Goal: Information Seeking & Learning: Learn about a topic

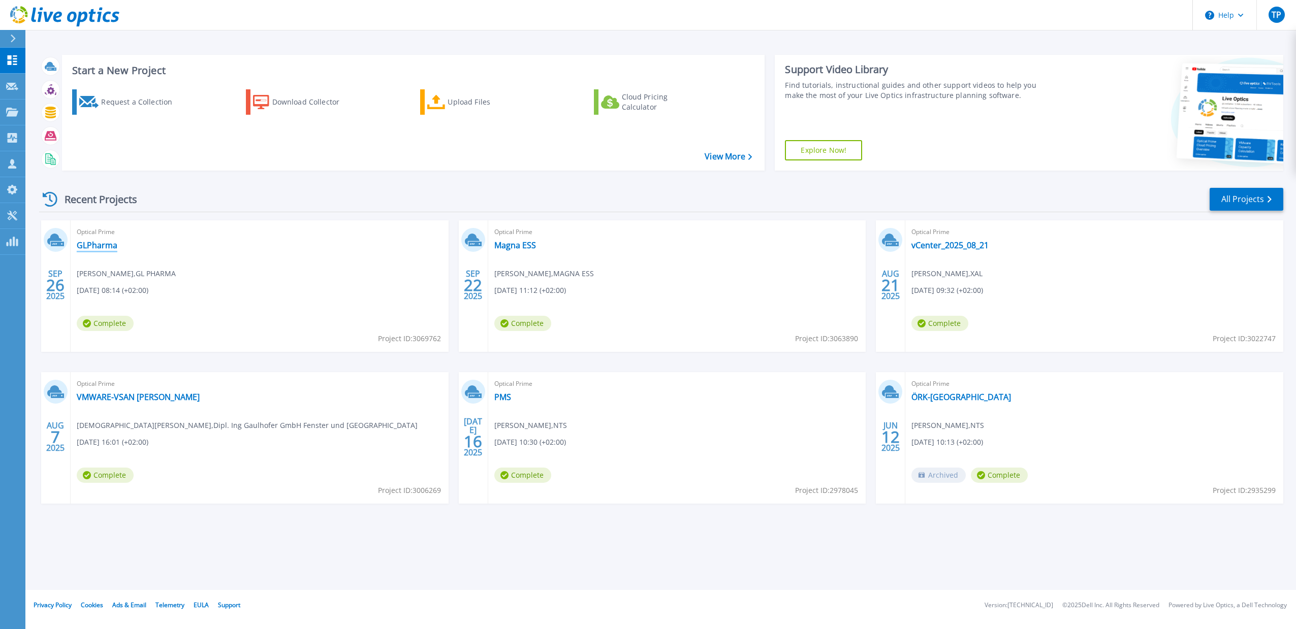
click at [102, 249] on link "GLPharma" at bounding box center [97, 245] width 41 height 10
click at [102, 248] on link "GLPharma" at bounding box center [97, 245] width 41 height 10
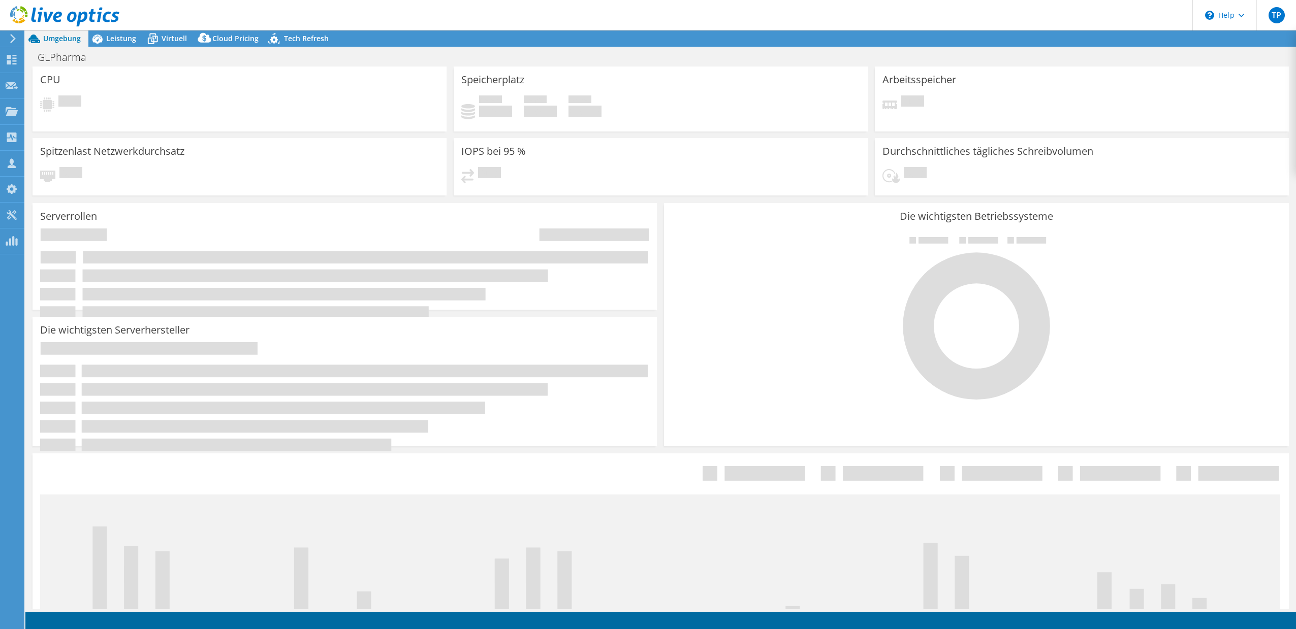
select select "USD"
select select "EUFrankfurt"
select select "EUR"
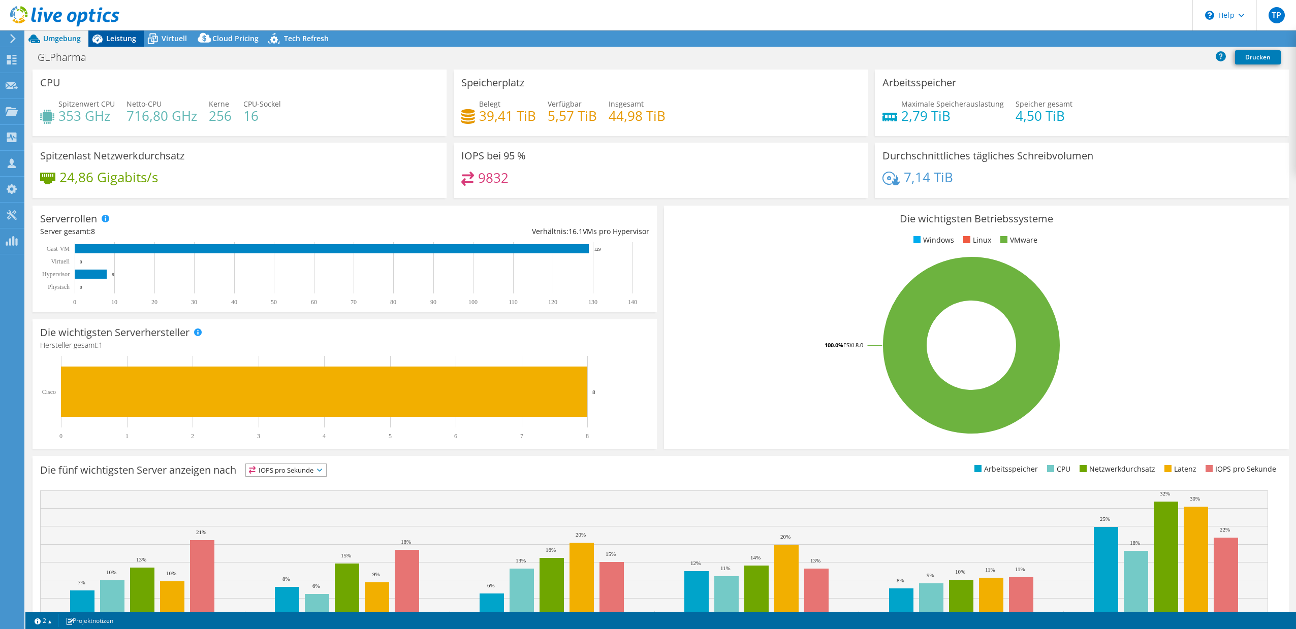
click at [120, 39] on span "Leistung" at bounding box center [121, 39] width 30 height 10
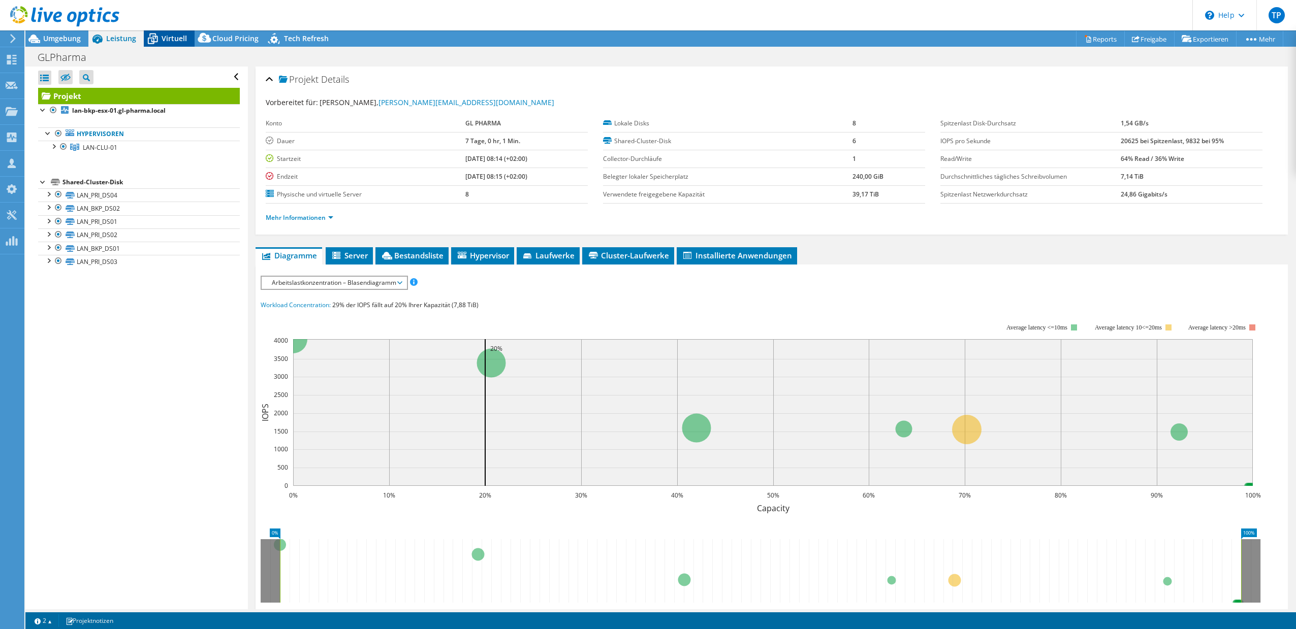
click at [154, 42] on icon at bounding box center [153, 39] width 18 height 18
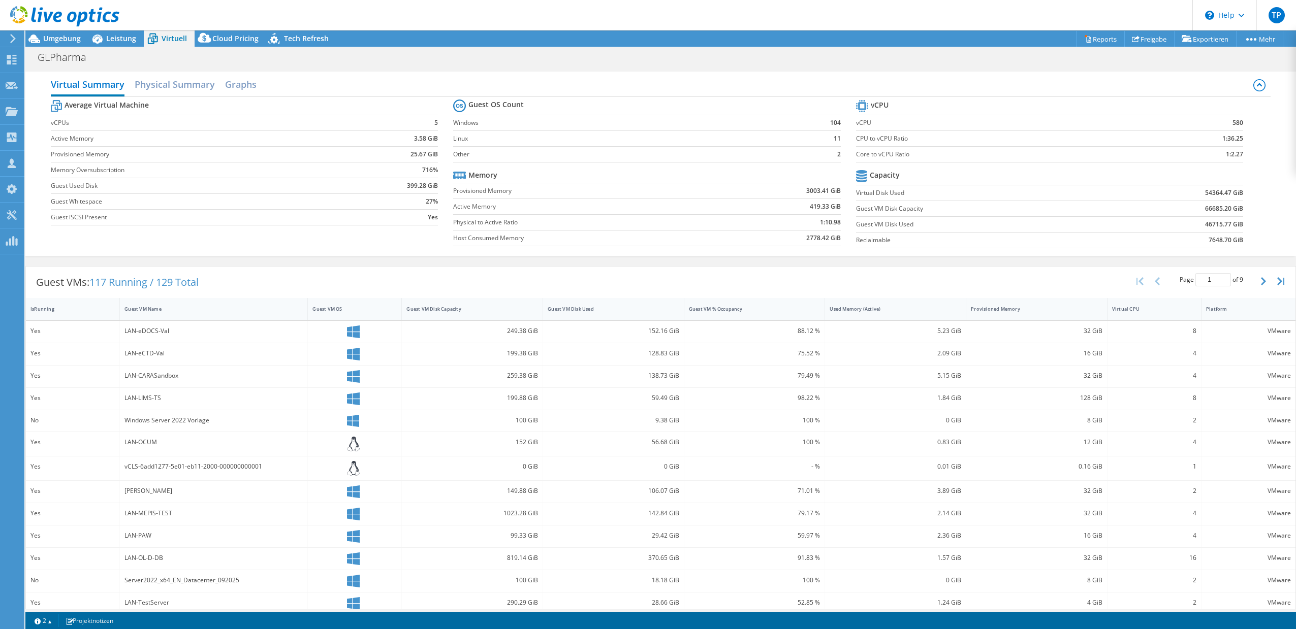
click at [106, 34] on div at bounding box center [59, 17] width 119 height 34
click at [112, 40] on span "Leistung" at bounding box center [121, 39] width 30 height 10
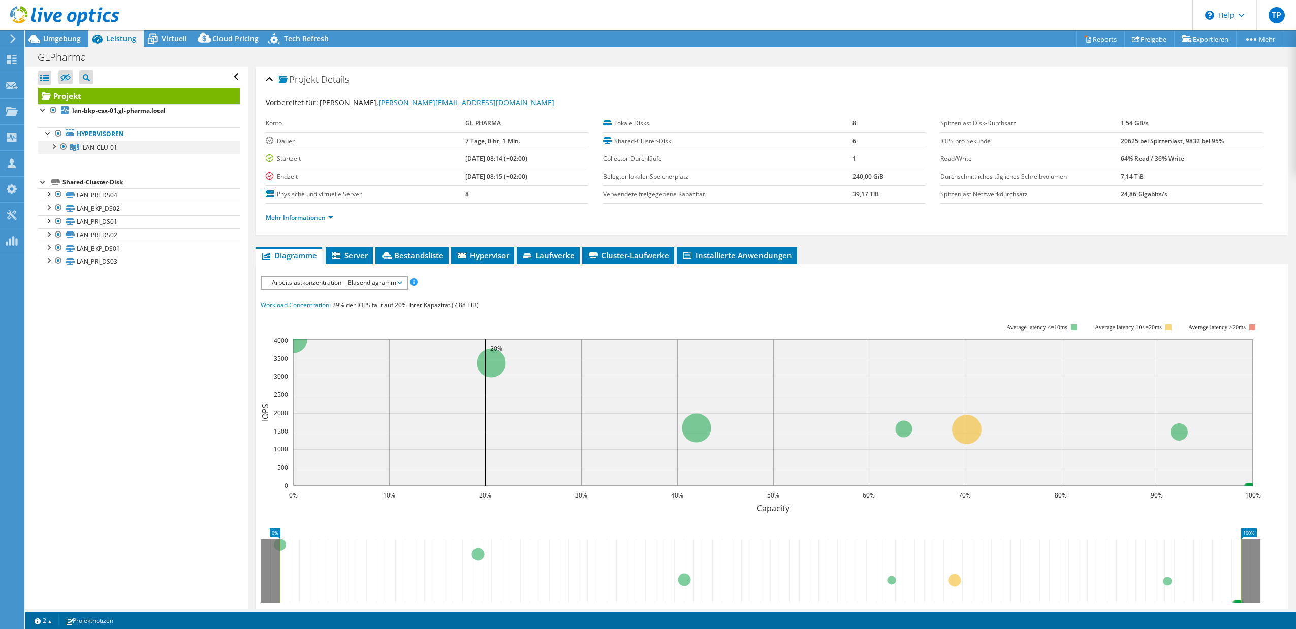
click at [54, 146] on div at bounding box center [53, 146] width 10 height 10
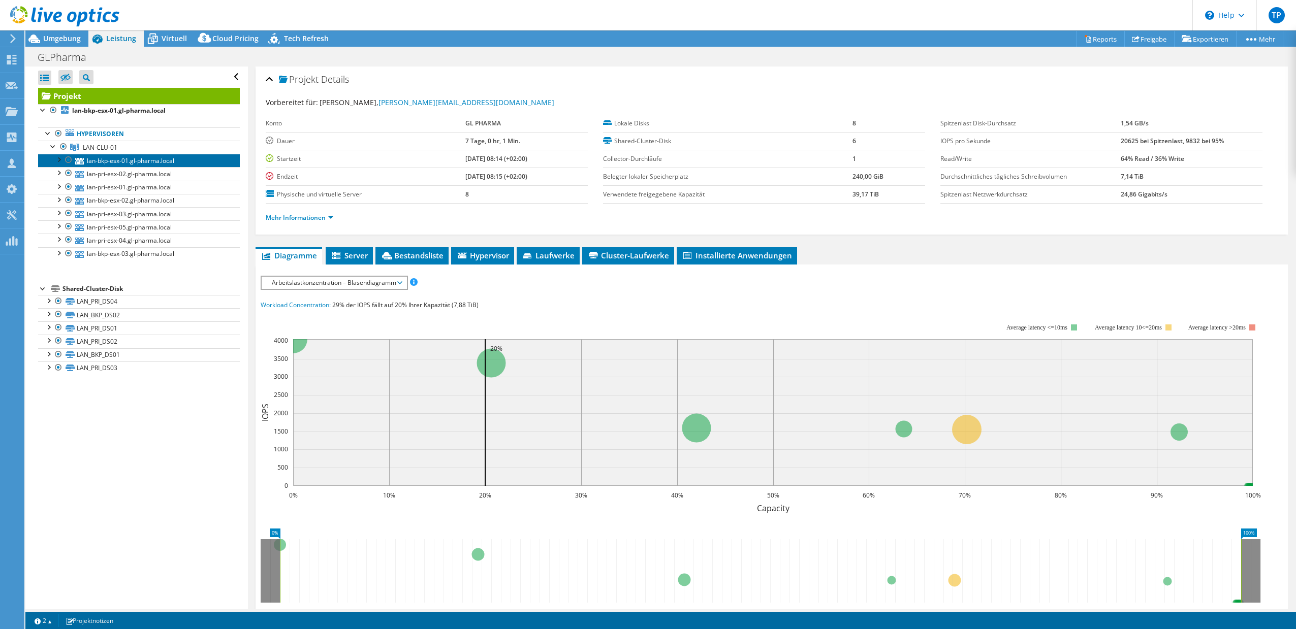
click at [81, 164] on icon at bounding box center [79, 161] width 9 height 7
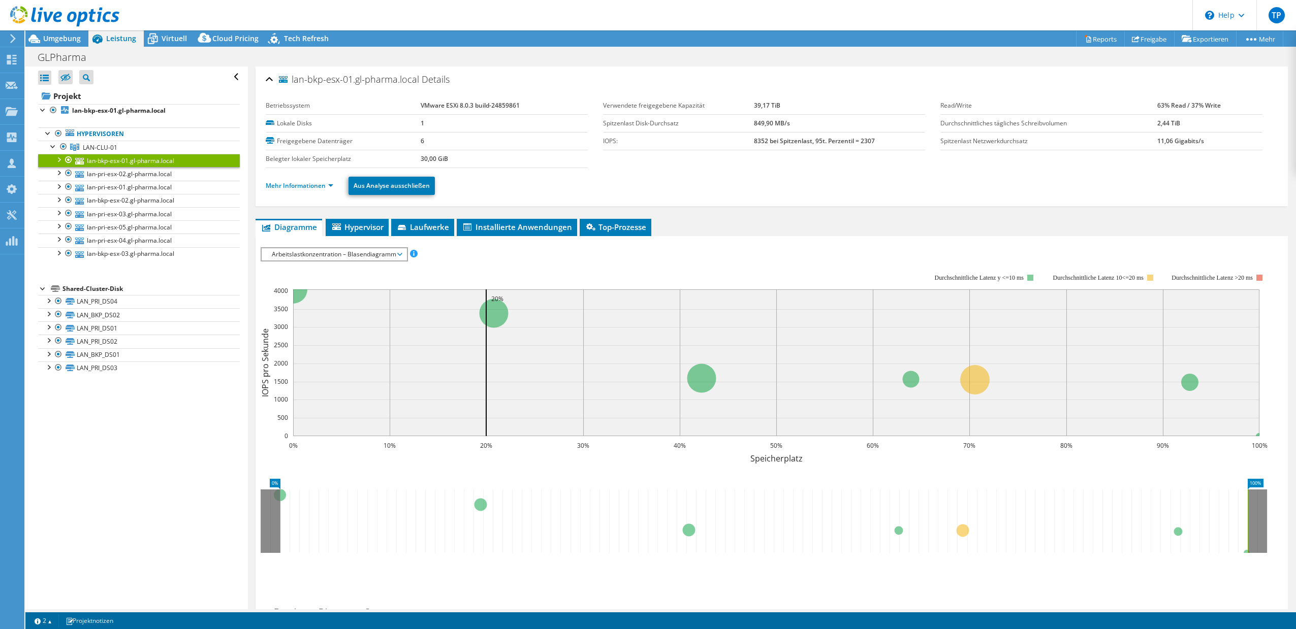
click at [59, 157] on div at bounding box center [58, 159] width 10 height 10
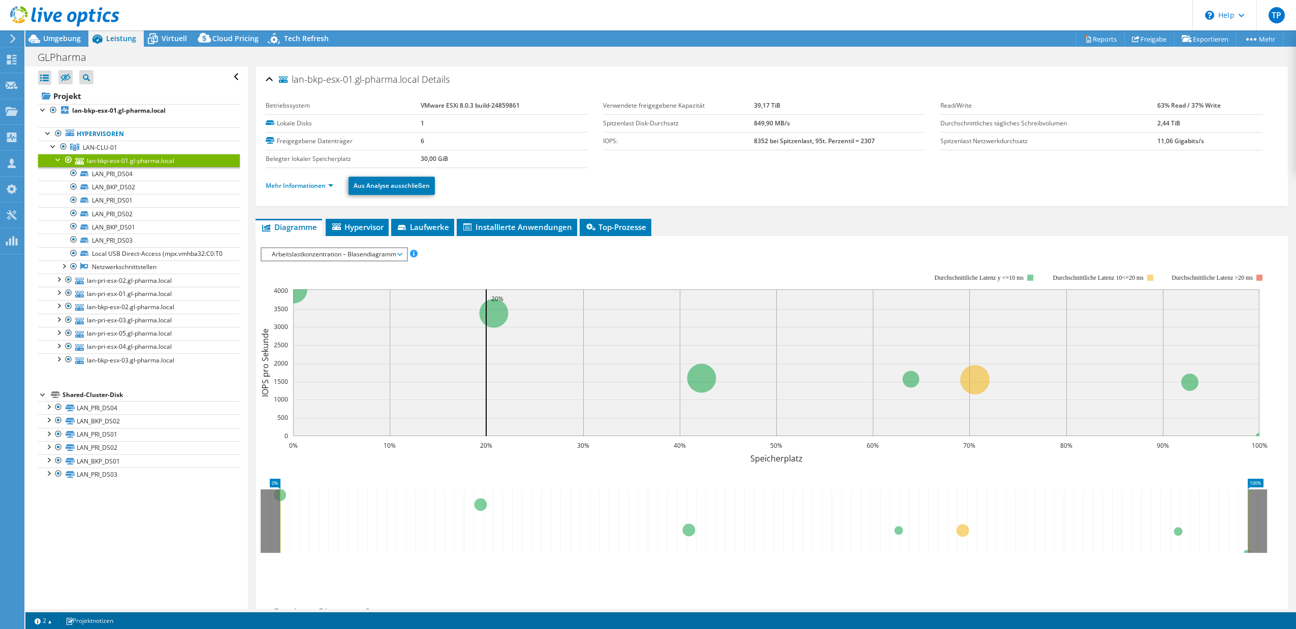
click at [58, 158] on div at bounding box center [58, 159] width 10 height 10
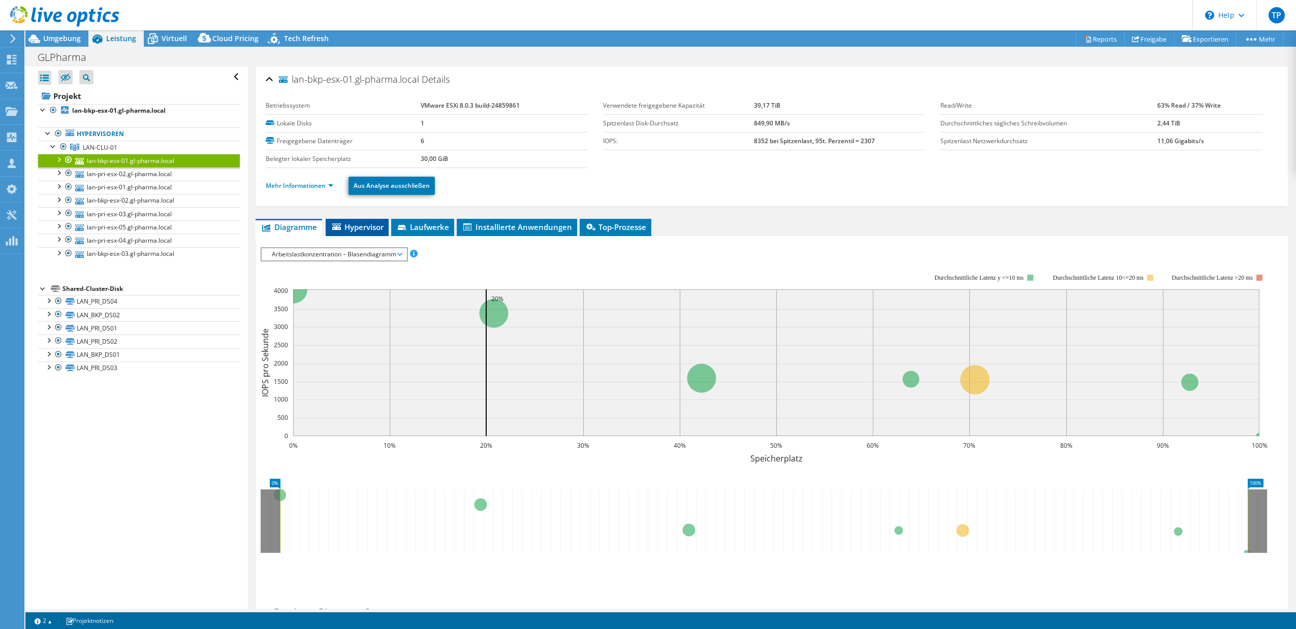
click at [377, 226] on span "Hypervisor" at bounding box center [357, 227] width 53 height 10
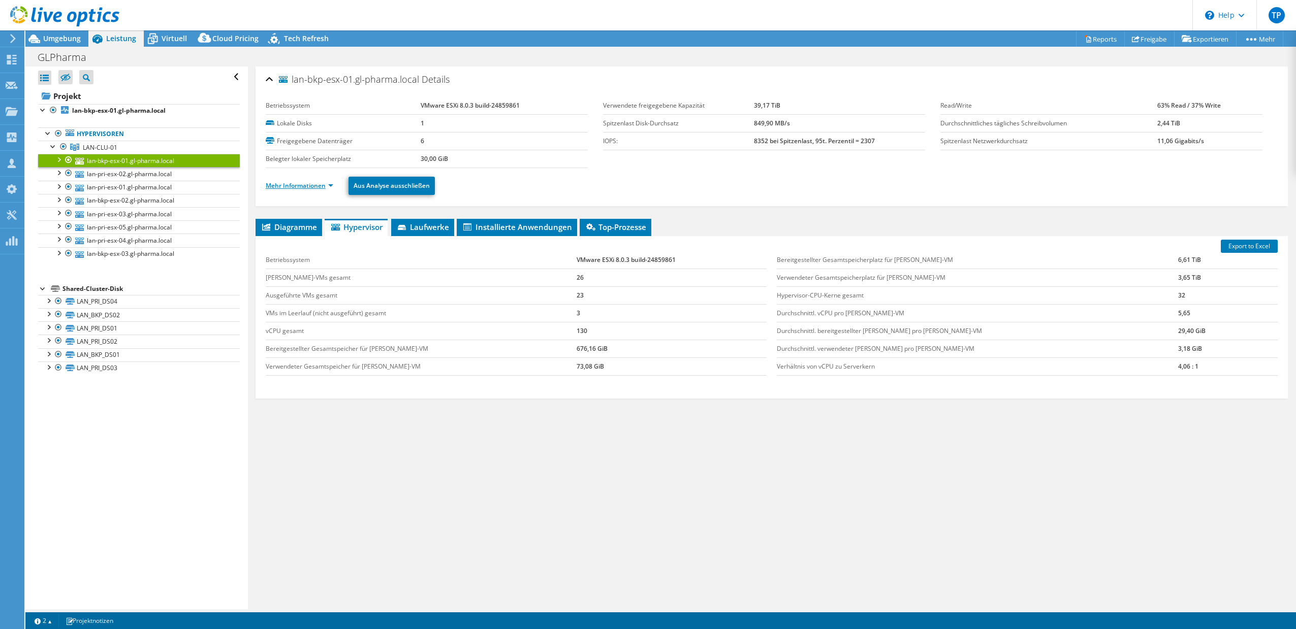
click at [322, 185] on link "Mehr Informationen" at bounding box center [300, 185] width 68 height 9
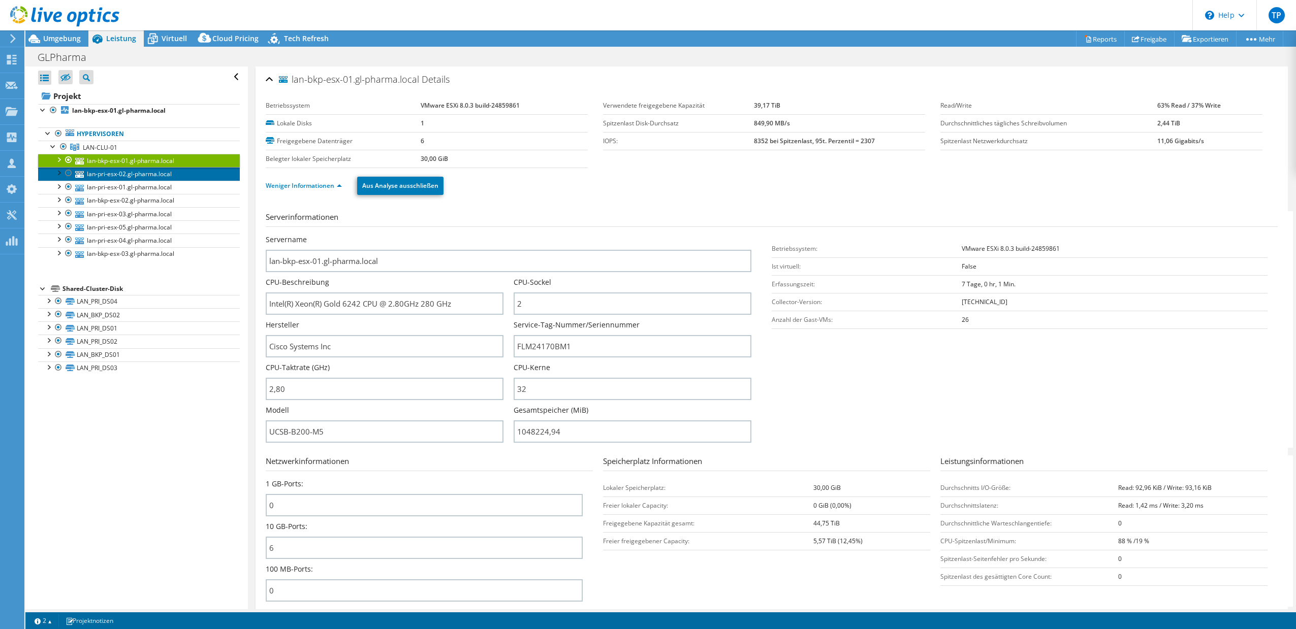
click at [157, 173] on link "lan-pri-esx-02.gl-pharma.local" at bounding box center [139, 173] width 202 height 13
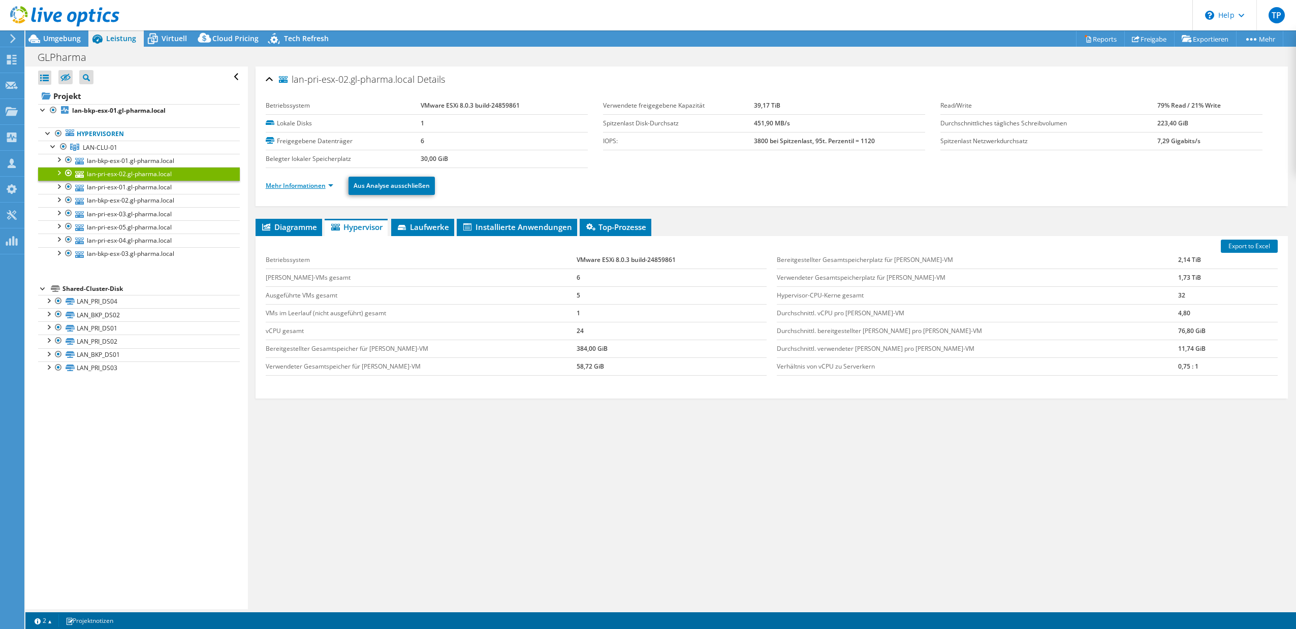
click at [316, 187] on link "Mehr Informationen" at bounding box center [300, 185] width 68 height 9
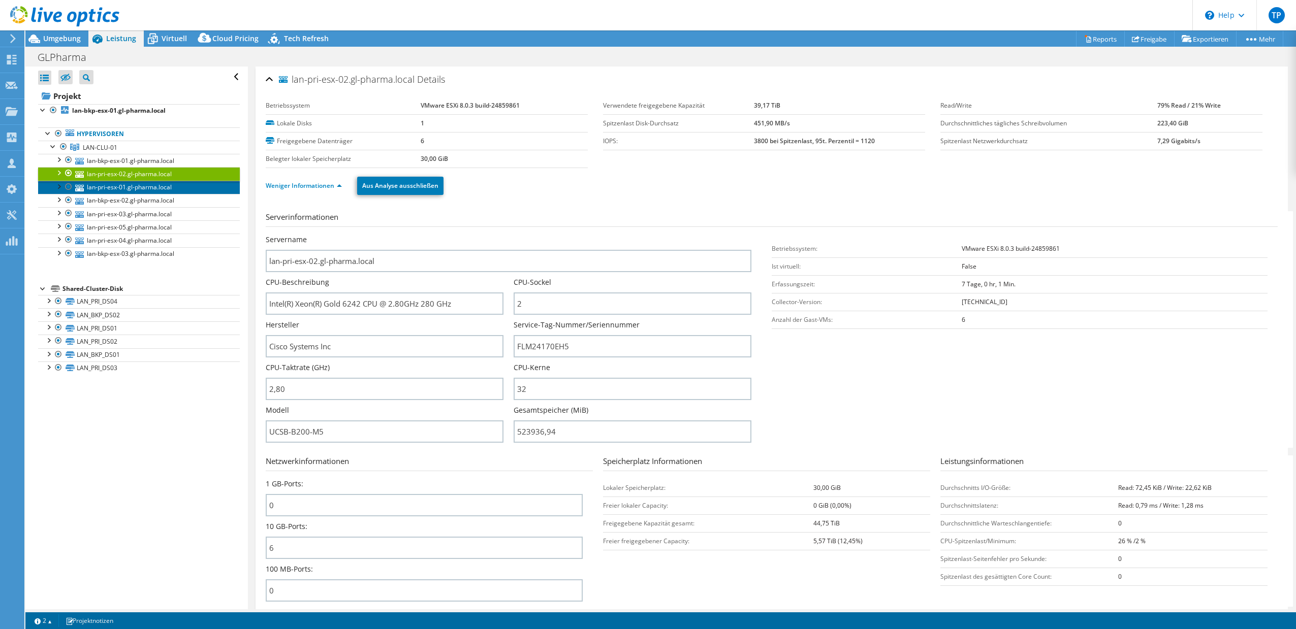
click at [129, 193] on link "lan-pri-esx-01.gl-pharma.local" at bounding box center [139, 187] width 202 height 13
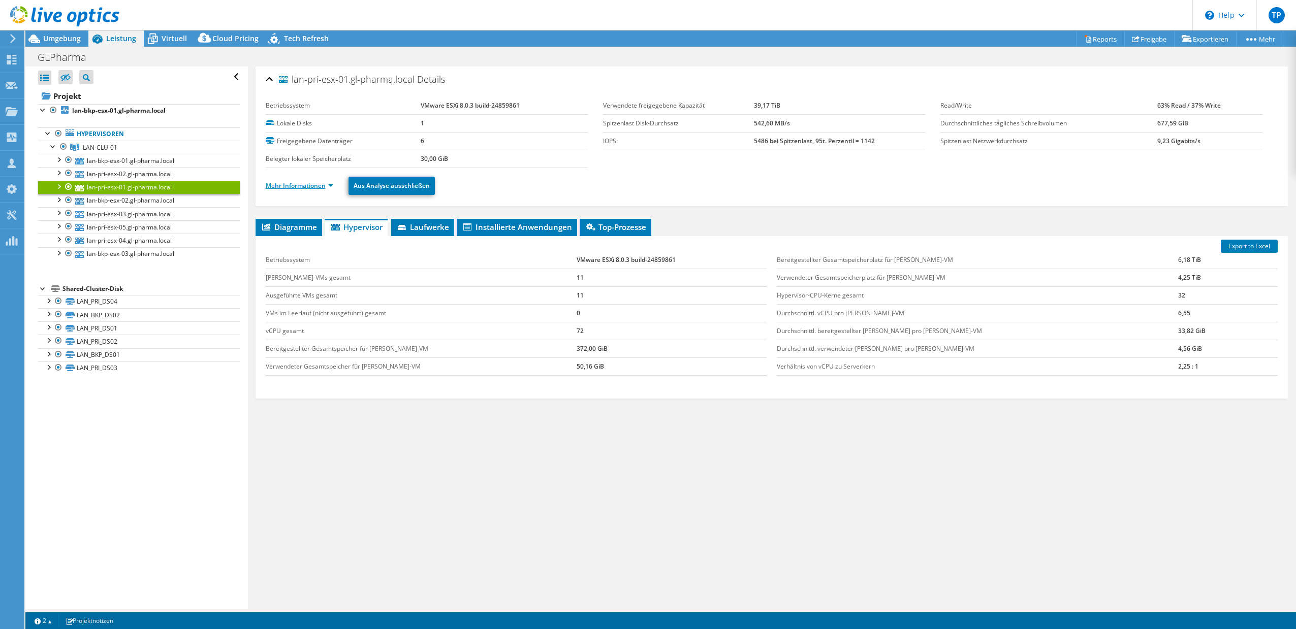
click at [295, 181] on link "Mehr Informationen" at bounding box center [300, 185] width 68 height 9
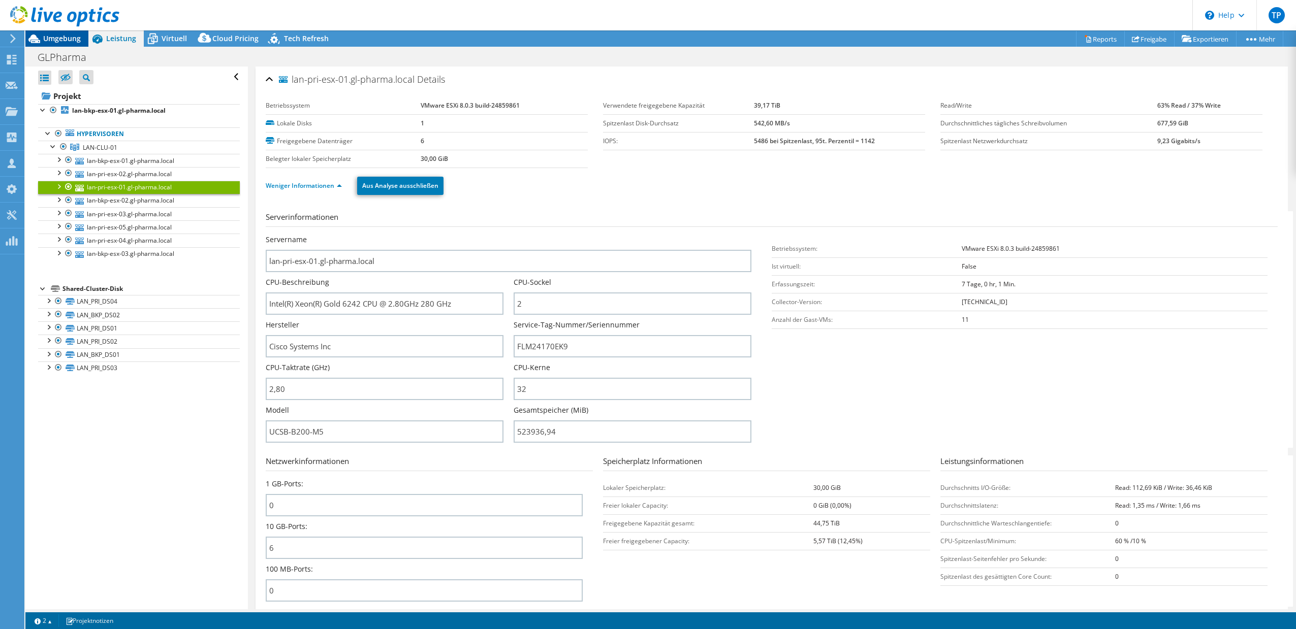
click at [53, 42] on span "Umgebung" at bounding box center [62, 39] width 38 height 10
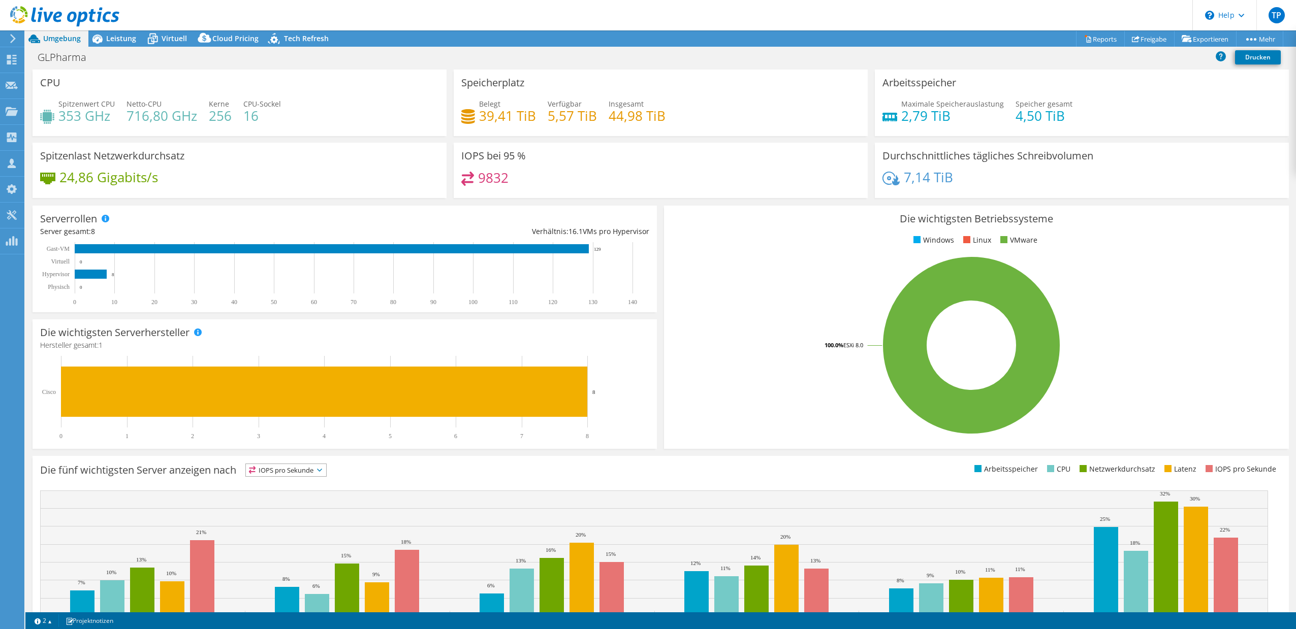
scroll to position [2, 0]
